Goal: Information Seeking & Learning: Learn about a topic

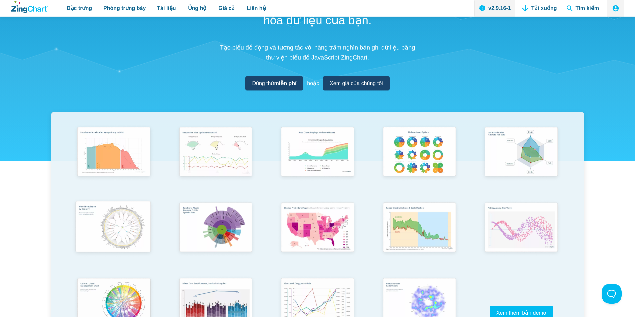
drag, startPoint x: 135, startPoint y: 221, endPoint x: 137, endPoint y: 218, distance: 4.0
click at [135, 221] on img "Nội dung ứng dụng" at bounding box center [113, 228] width 84 height 60
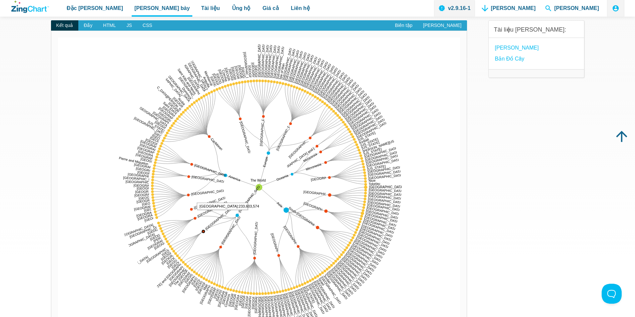
drag, startPoint x: 195, startPoint y: 220, endPoint x: 231, endPoint y: 221, distance: 36.0
drag, startPoint x: 220, startPoint y: 233, endPoint x: 237, endPoint y: 217, distance: 22.9
click at [225, 226] on div "The World Asia Africa America Europe Oceania Eastern Africa Ethiopia Tanzania K…" at bounding box center [259, 188] width 402 height 300
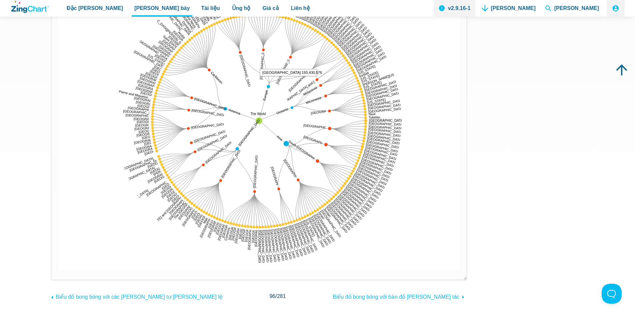
scroll to position [67, 0]
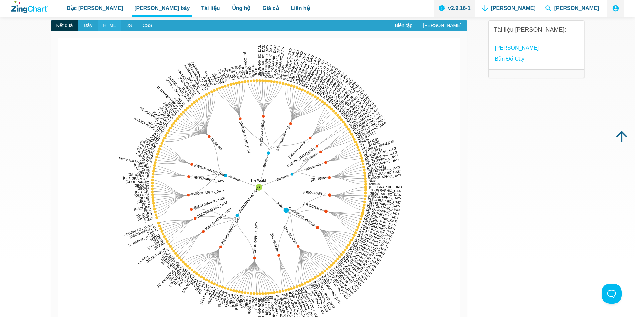
click at [113, 29] on span "HTML" at bounding box center [109, 25] width 23 height 11
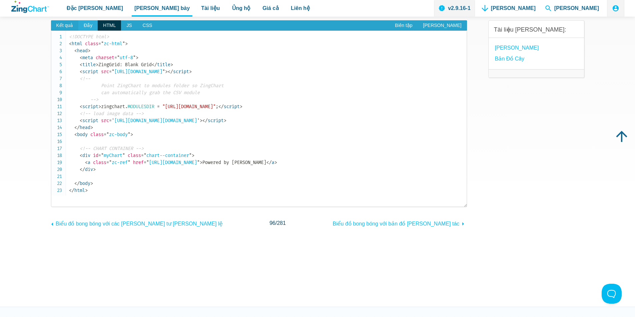
click at [92, 26] on span "Đầy" at bounding box center [87, 25] width 19 height 11
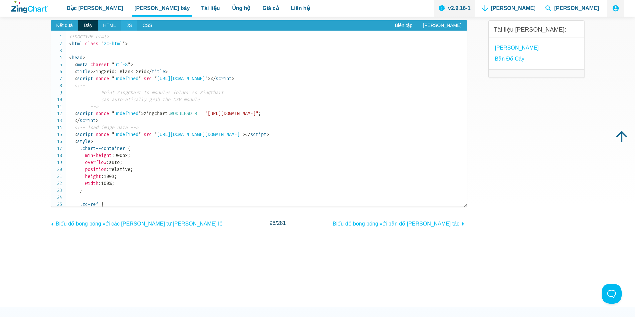
click at [129, 27] on font "JS" at bounding box center [128, 25] width 5 height 5
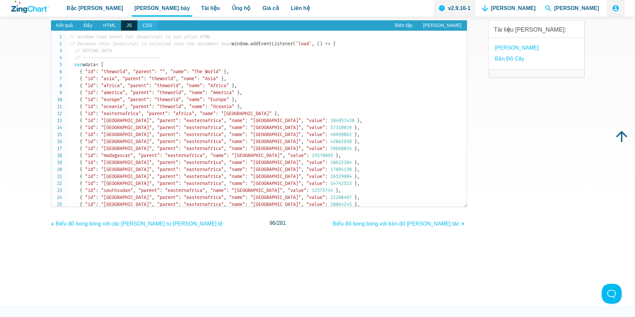
click at [146, 28] on font "CSS" at bounding box center [148, 25] width 10 height 5
